Goal: Task Accomplishment & Management: Complete application form

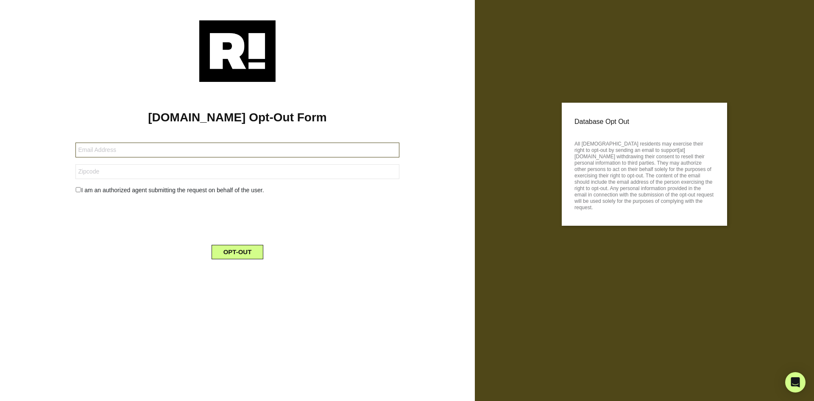
click at [221, 154] on input "text" at bounding box center [238, 150] width 324 height 15
type input "[PERSON_NAME][EMAIL_ADDRESS][PERSON_NAME][DOMAIN_NAME]"
click at [131, 173] on input "72712-7171" at bounding box center [238, 171] width 324 height 15
type input "72712"
click at [75, 191] on div "I am an authorized agent submitting the request on behalf of the user." at bounding box center [237, 190] width 336 height 9
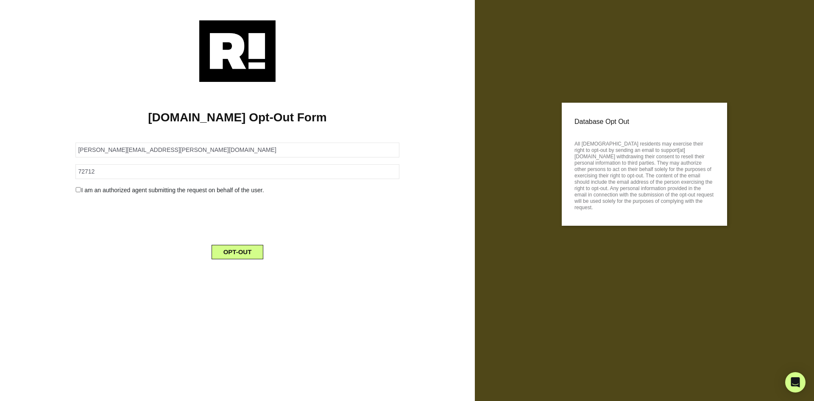
click at [76, 190] on input "checkbox" at bounding box center [79, 189] width 6 height 5
checkbox input "true"
click at [237, 271] on button "OPT-OUT" at bounding box center [238, 273] width 52 height 14
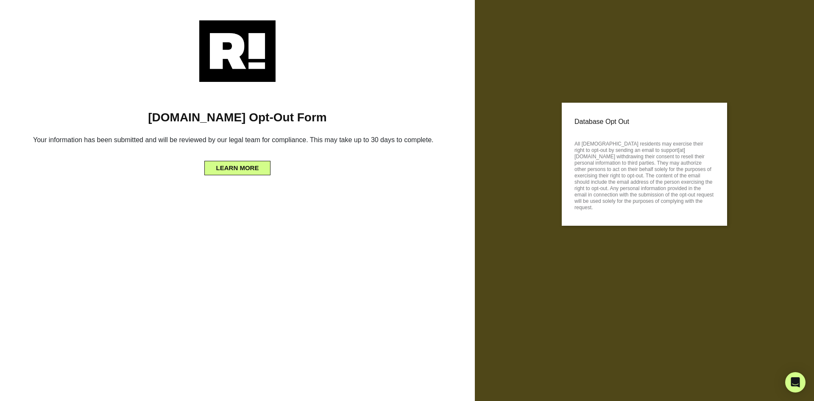
click at [350, 164] on div "[DOMAIN_NAME] Opt-Out Form Your information has been submitted and will be revi…" at bounding box center [237, 128] width 462 height 93
